Goal: Task Accomplishment & Management: Use online tool/utility

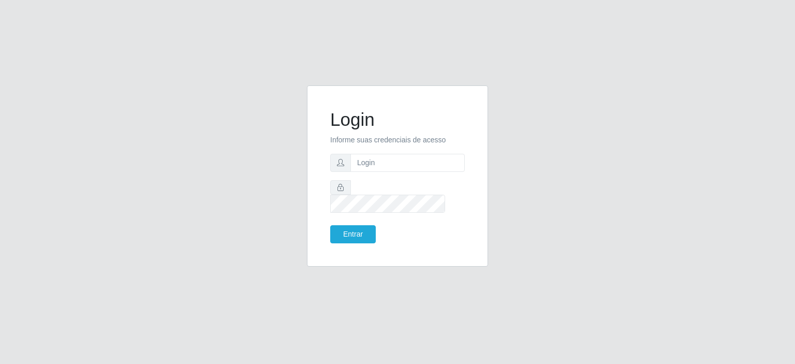
click at [398, 169] on input "text" at bounding box center [407, 163] width 114 height 18
type input "[EMAIL_ADDRESS][PERSON_NAME][DOMAIN_NAME]"
click at [330, 225] on button "Entrar" at bounding box center [353, 234] width 46 height 18
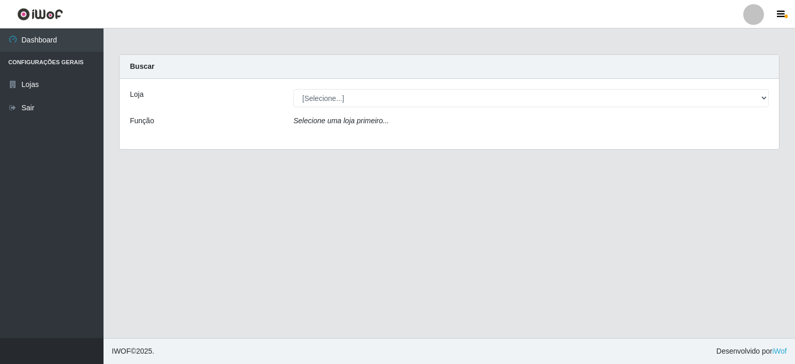
drag, startPoint x: 769, startPoint y: 99, endPoint x: 758, endPoint y: 105, distance: 12.7
click at [768, 99] on div "[Selecione...] Corte Fácil - Unidade Planalto" at bounding box center [531, 98] width 491 height 18
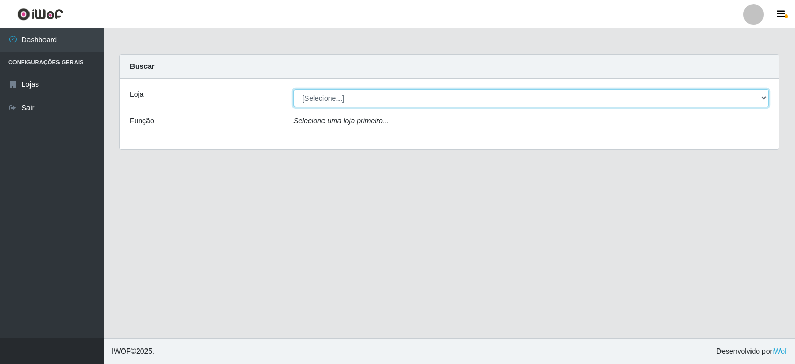
click at [758, 105] on select "[Selecione...] Corte Fácil - Unidade Planalto" at bounding box center [530, 98] width 475 height 18
select select "202"
click at [293, 89] on select "[Selecione...] Corte Fácil - Unidade Planalto" at bounding box center [530, 98] width 475 height 18
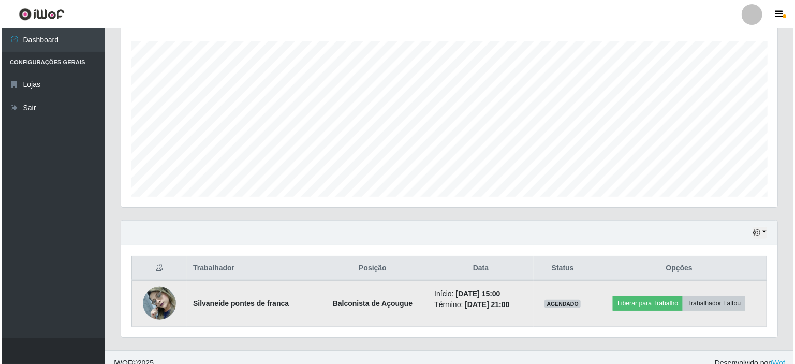
scroll to position [183, 0]
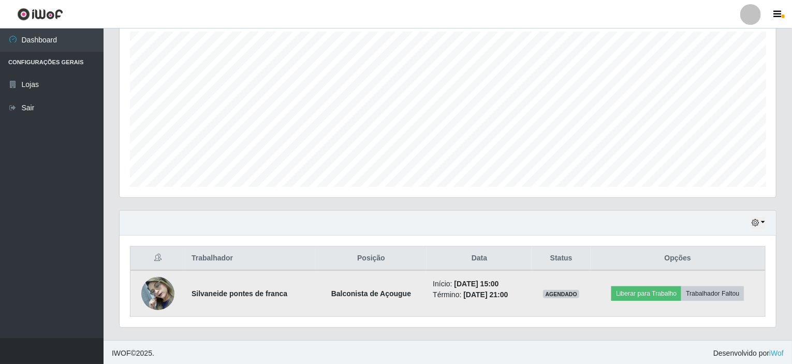
click at [162, 292] on img at bounding box center [157, 293] width 33 height 44
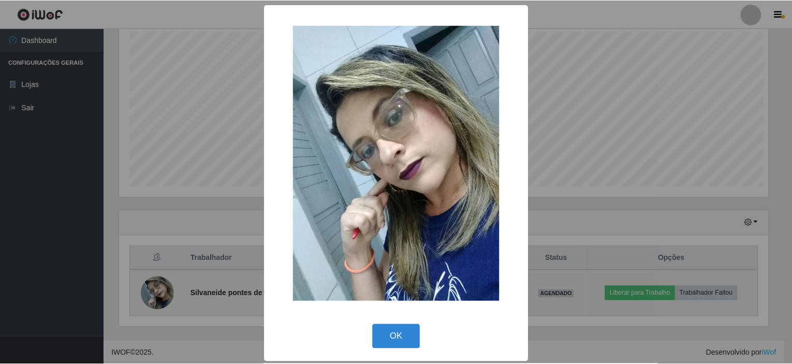
scroll to position [215, 652]
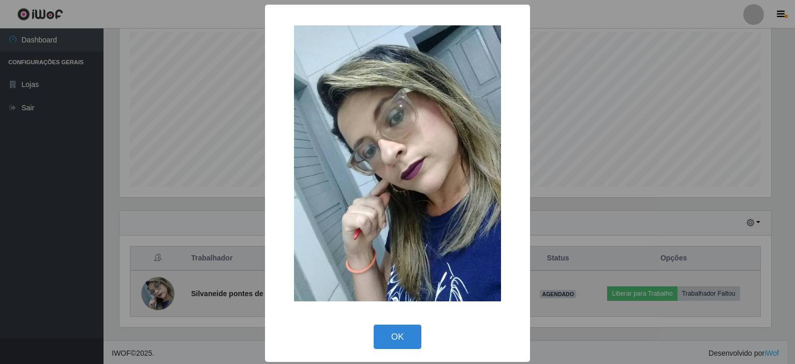
click at [162, 292] on div "× OK Cancel" at bounding box center [397, 182] width 795 height 364
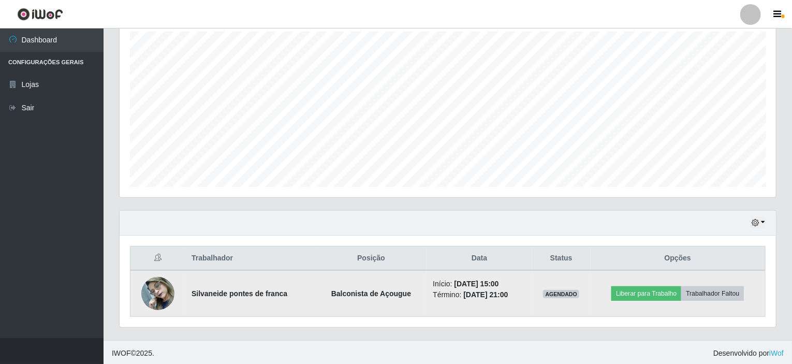
scroll to position [215, 656]
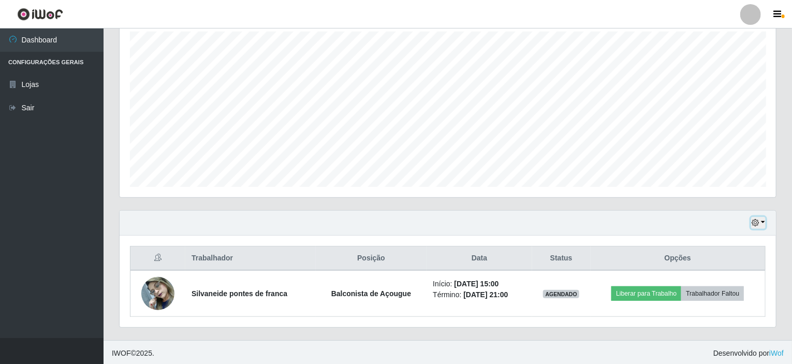
click at [763, 222] on button "button" at bounding box center [758, 223] width 14 height 12
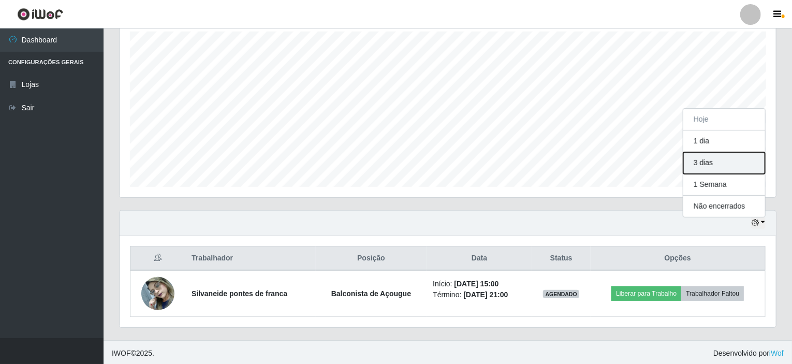
click at [699, 166] on button "3 dias" at bounding box center [724, 163] width 82 height 22
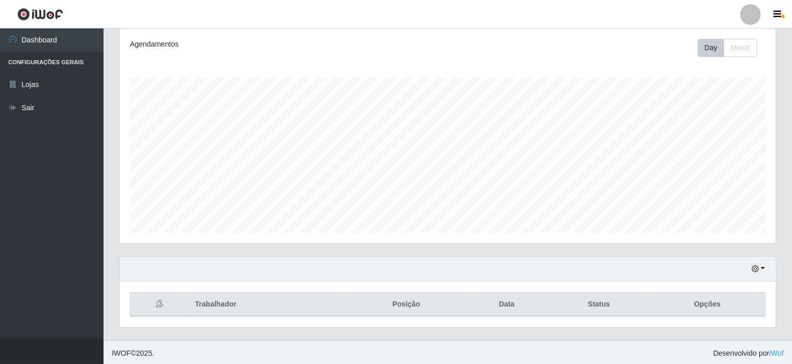
scroll to position [183, 0]
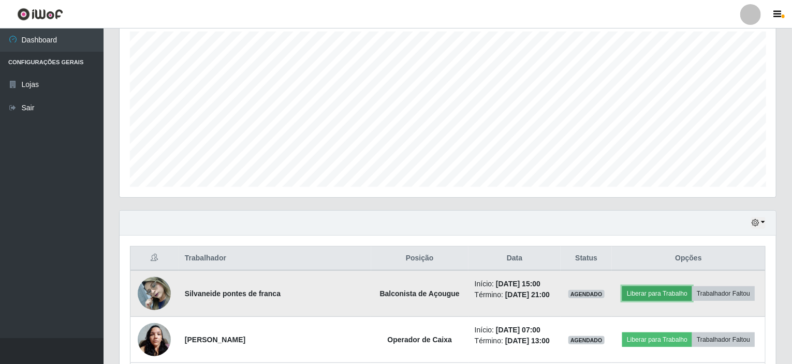
click at [657, 289] on button "Liberar para Trabalho" at bounding box center [657, 293] width 70 height 14
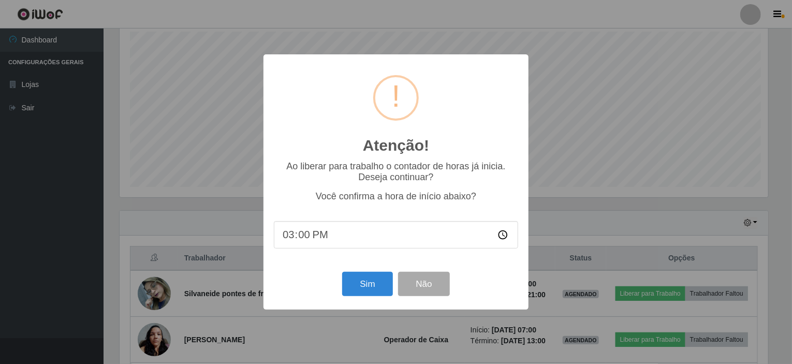
scroll to position [215, 652]
click at [364, 286] on button "Sim" at bounding box center [369, 284] width 50 height 24
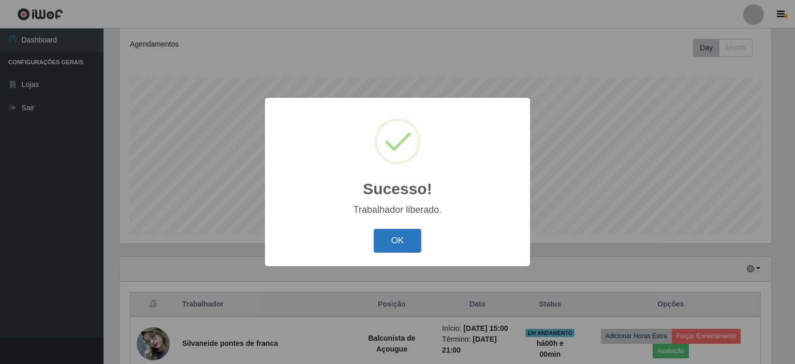
click at [415, 247] on button "OK" at bounding box center [398, 241] width 48 height 24
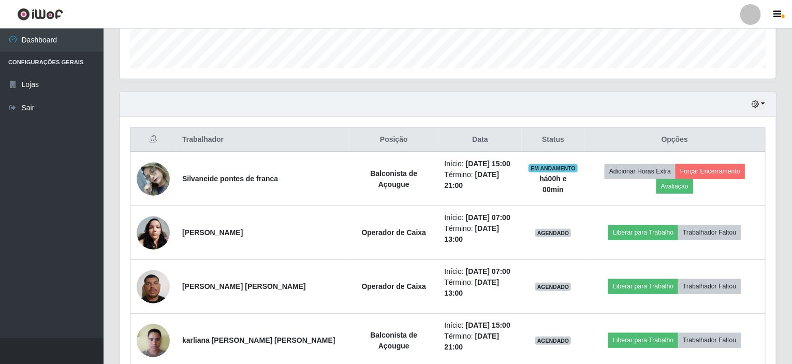
scroll to position [189, 0]
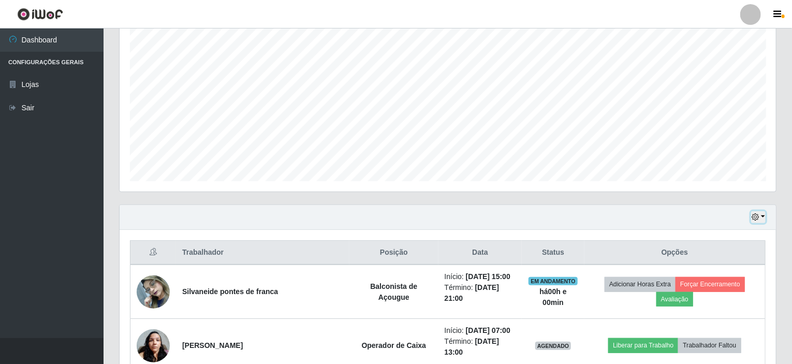
click at [763, 212] on button "button" at bounding box center [758, 217] width 14 height 12
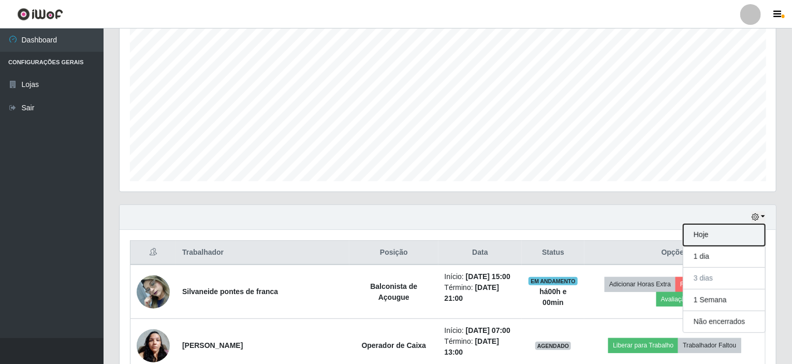
click at [702, 236] on button "Hoje" at bounding box center [724, 235] width 82 height 22
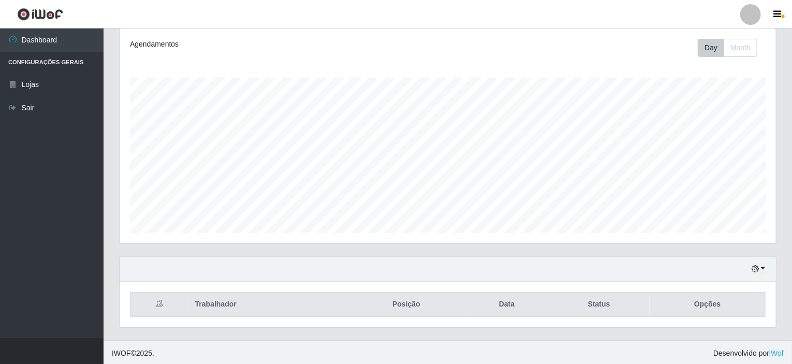
scroll to position [183, 0]
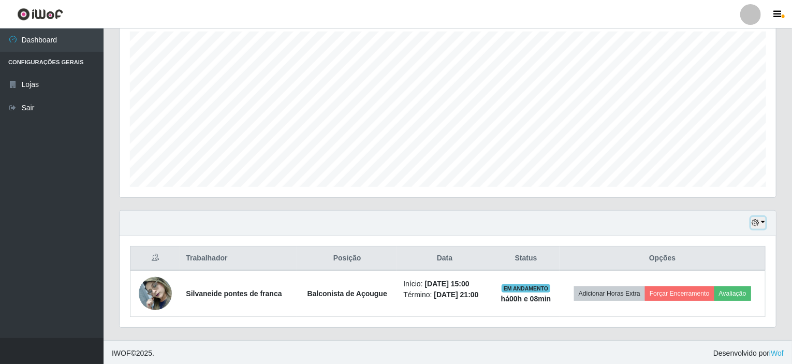
click at [763, 221] on button "button" at bounding box center [758, 223] width 14 height 12
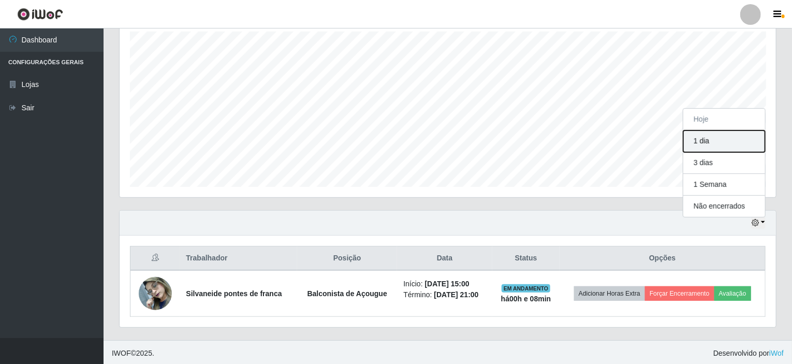
click at [699, 144] on button "1 dia" at bounding box center [724, 141] width 82 height 22
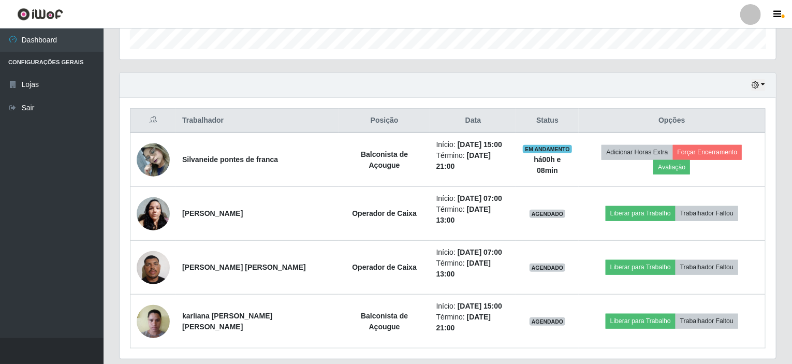
scroll to position [321, 0]
click at [763, 83] on button "button" at bounding box center [758, 85] width 14 height 12
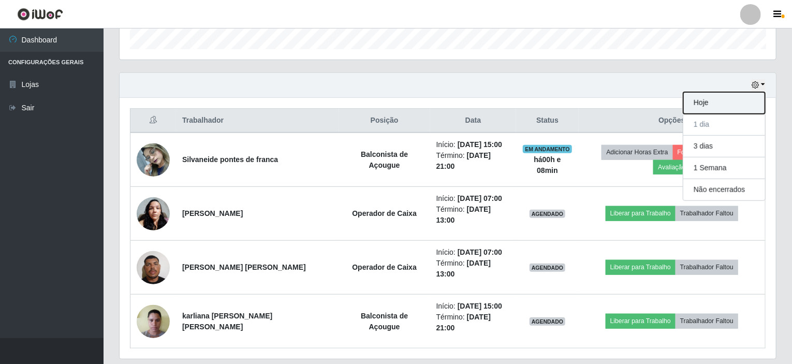
click at [718, 102] on button "Hoje" at bounding box center [724, 103] width 82 height 22
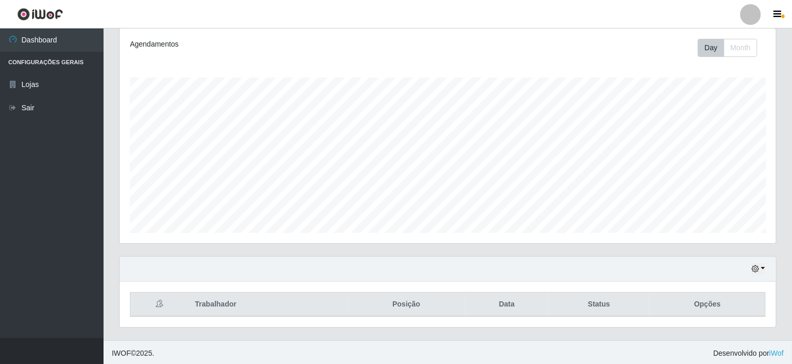
scroll to position [183, 0]
